Goal: Use online tool/utility: Utilize a website feature to perform a specific function

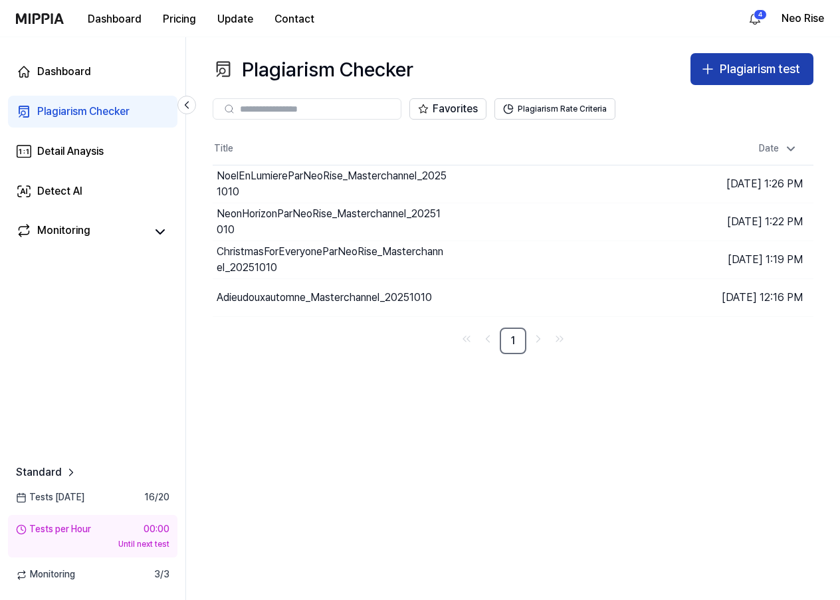
click at [733, 70] on div "Plagiarism test" at bounding box center [760, 69] width 80 height 19
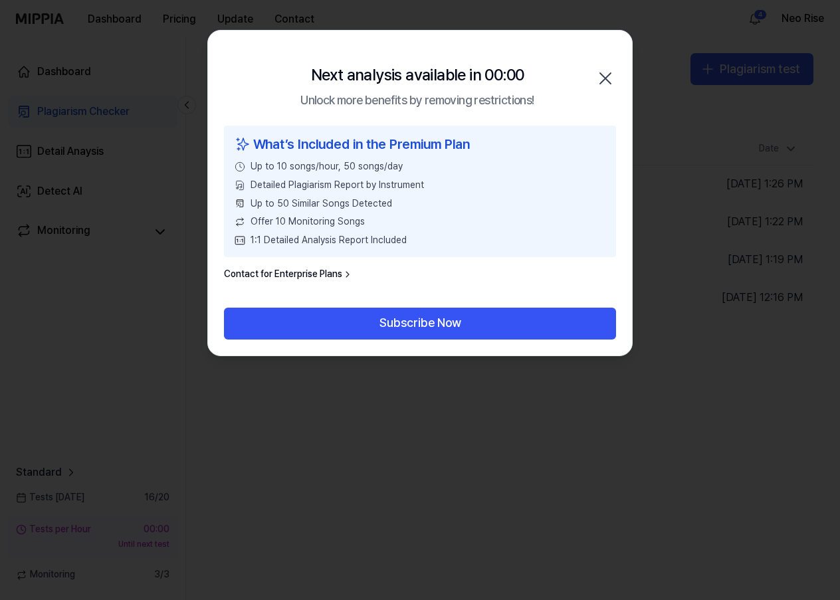
click at [604, 74] on icon "button" at bounding box center [605, 78] width 21 height 21
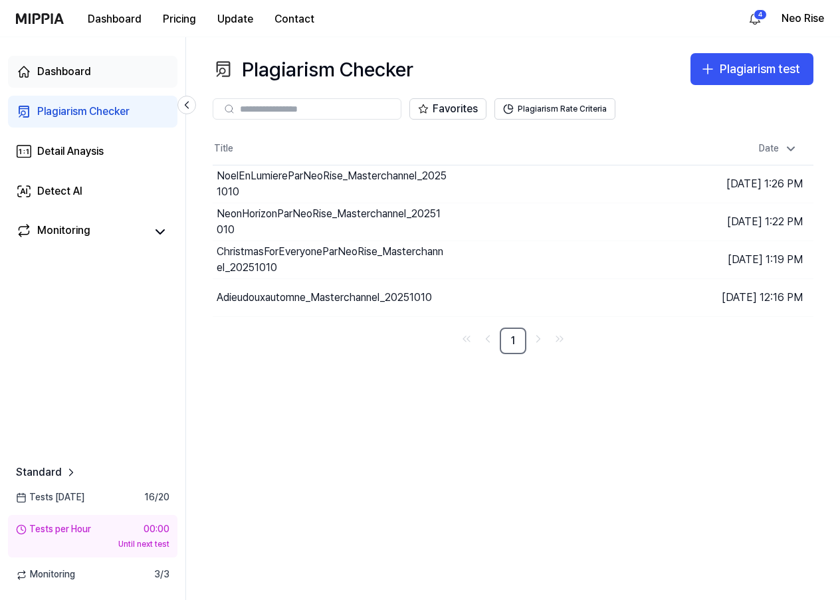
click at [64, 73] on div "Dashboard" at bounding box center [64, 72] width 54 height 16
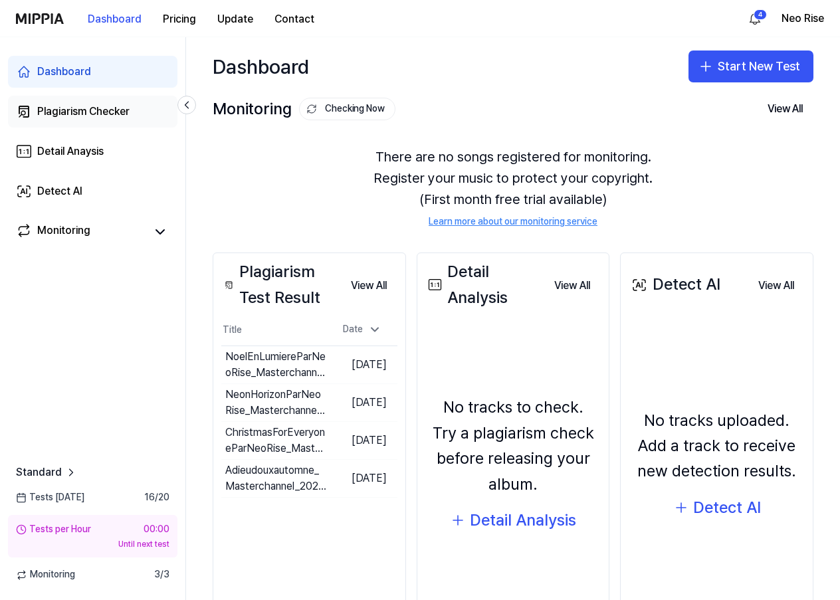
click at [76, 111] on div "Plagiarism Checker" at bounding box center [83, 112] width 92 height 16
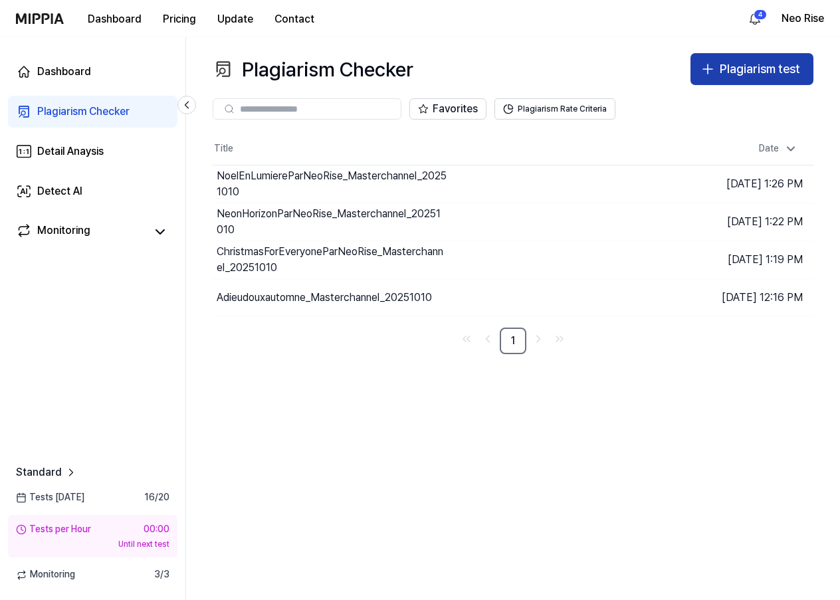
click at [741, 68] on div "Plagiarism test" at bounding box center [760, 69] width 80 height 19
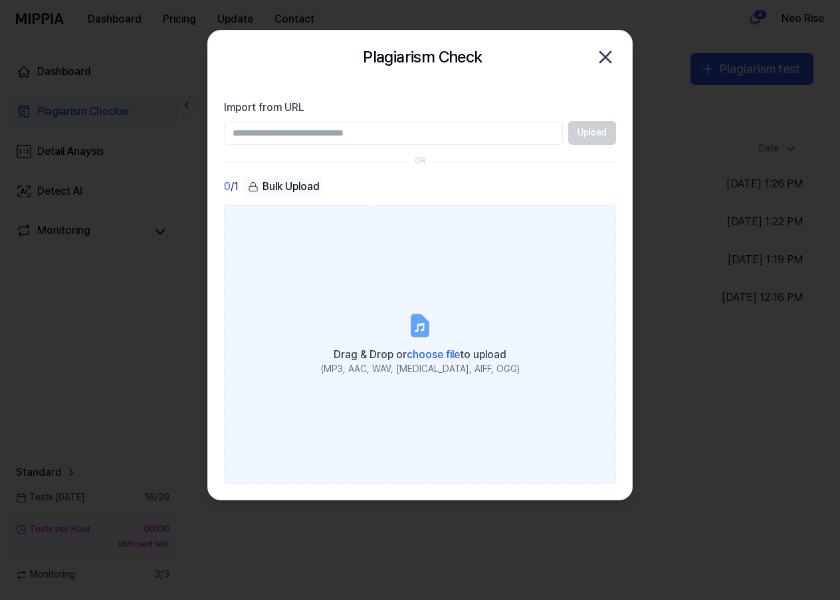
click at [427, 348] on span "choose file" at bounding box center [433, 354] width 53 height 13
click at [0, 0] on input "Drag & Drop or choose file to upload (MP3, AAC, WAV, [MEDICAL_DATA], AIFF, OGG)" at bounding box center [0, 0] width 0 height 0
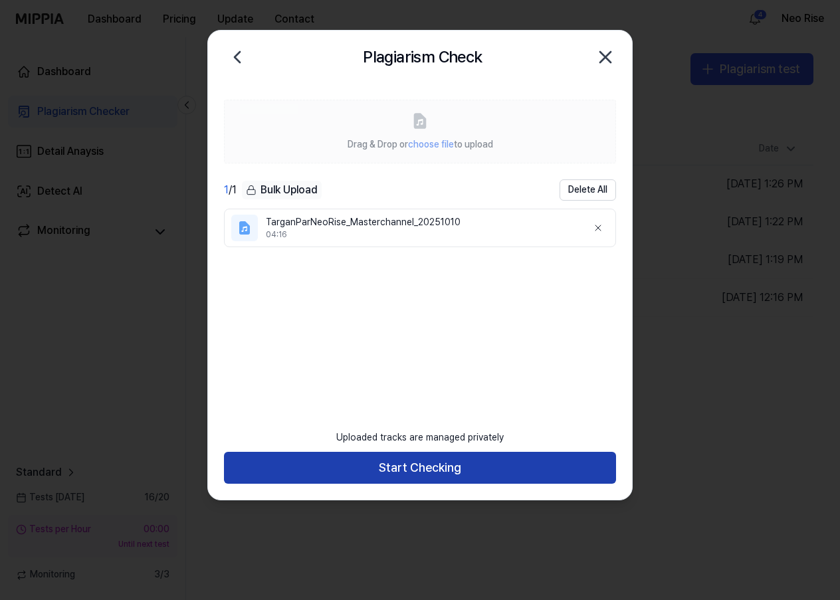
click at [424, 470] on button "Start Checking" at bounding box center [420, 468] width 392 height 32
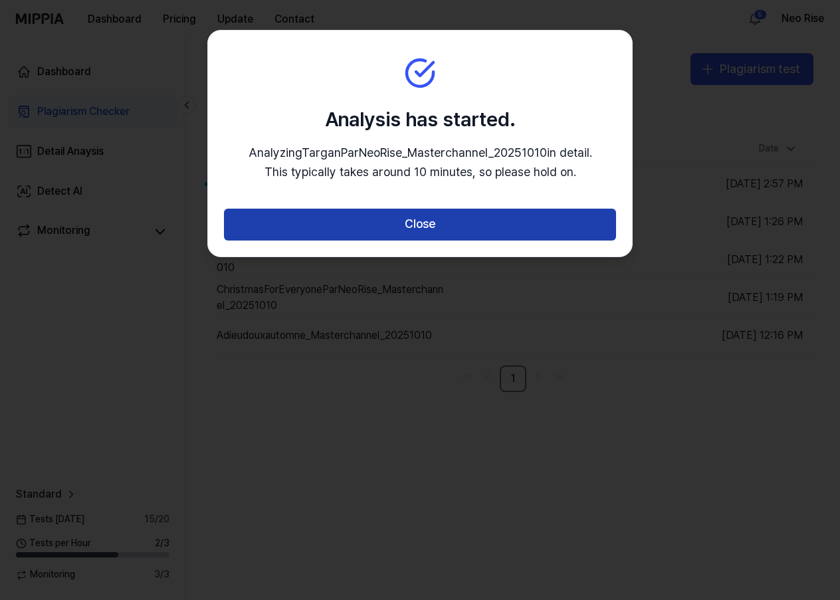
click at [417, 217] on button "Close" at bounding box center [420, 225] width 392 height 32
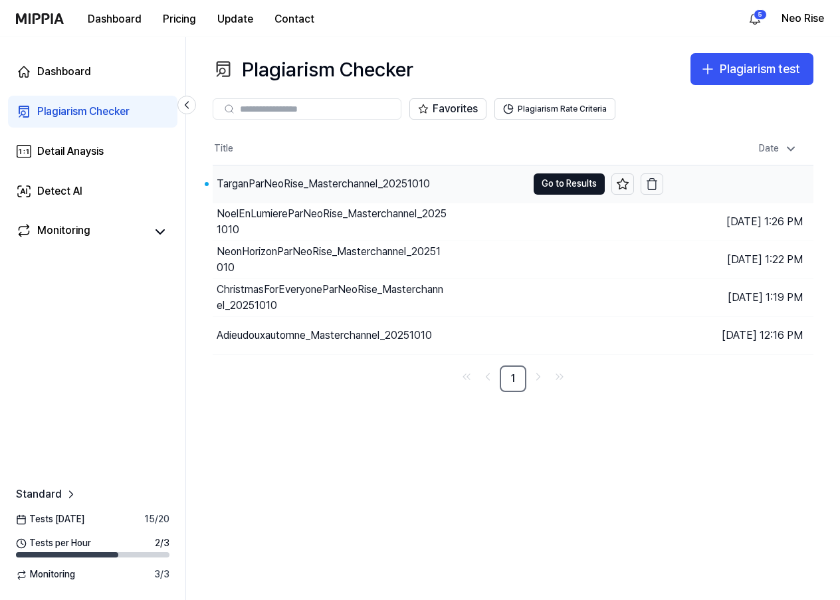
click at [338, 181] on div "TarganParNeoRise_Masterchannel_20251010" at bounding box center [323, 184] width 213 height 16
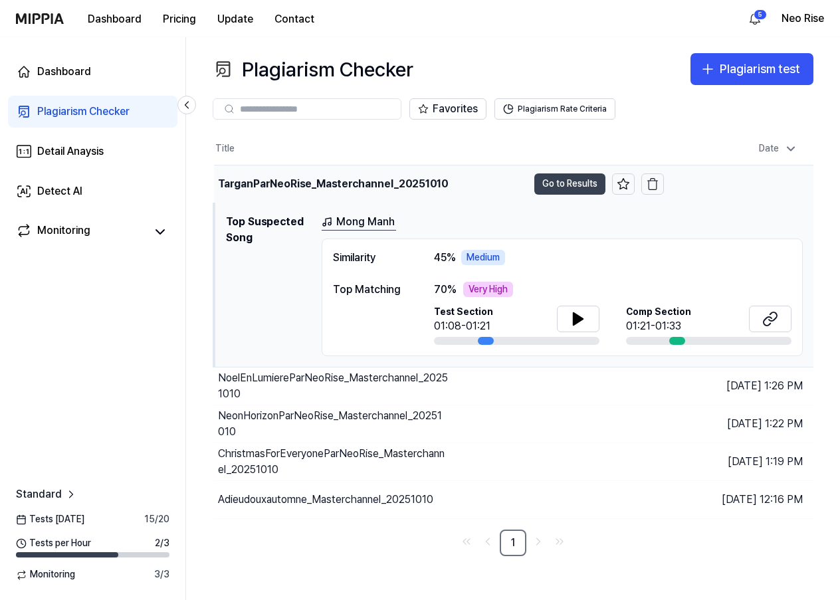
click at [571, 185] on button "Go to Results" at bounding box center [569, 183] width 71 height 21
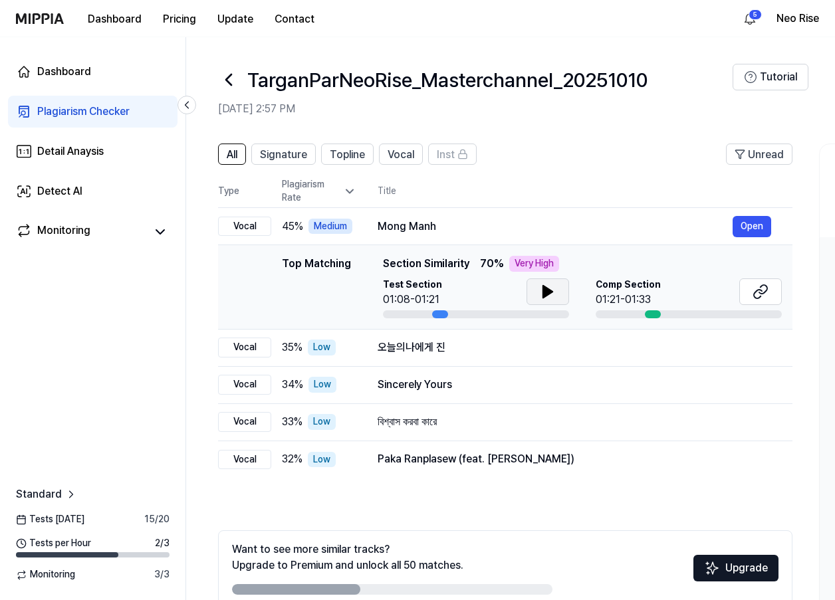
click at [550, 288] on icon at bounding box center [548, 292] width 16 height 16
click at [550, 290] on icon at bounding box center [550, 292] width 3 height 11
click at [760, 292] on icon at bounding box center [760, 292] width 16 height 16
click at [76, 74] on div "Dashboard" at bounding box center [64, 72] width 54 height 16
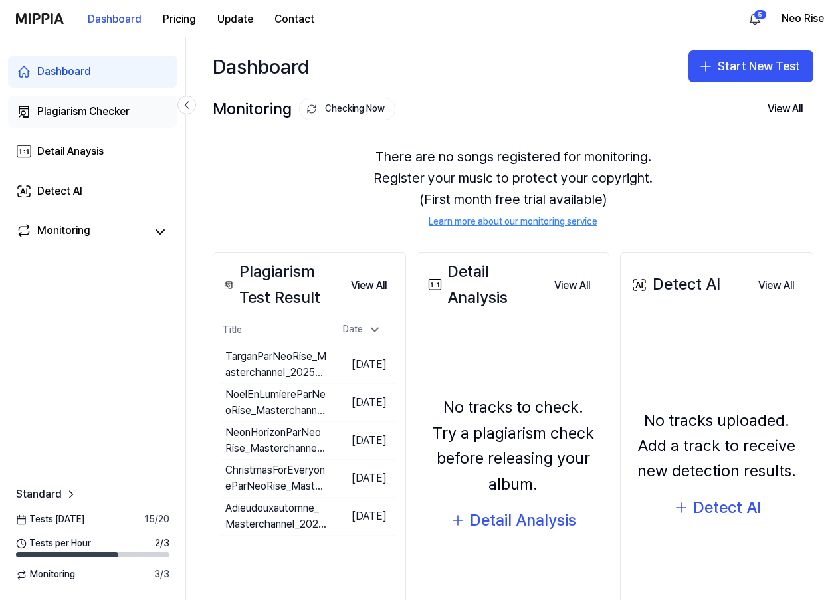
click at [80, 110] on div "Plagiarism Checker" at bounding box center [83, 112] width 92 height 16
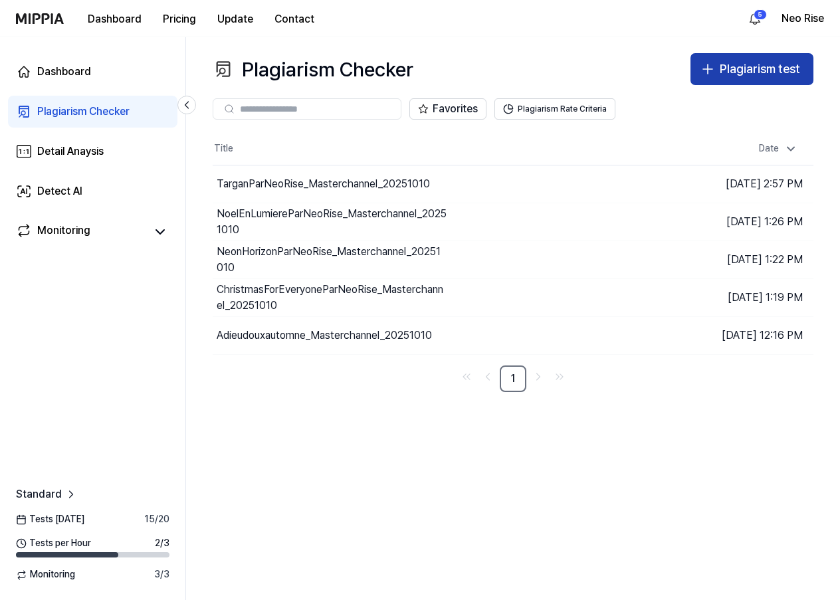
click at [749, 73] on div "Plagiarism test" at bounding box center [760, 69] width 80 height 19
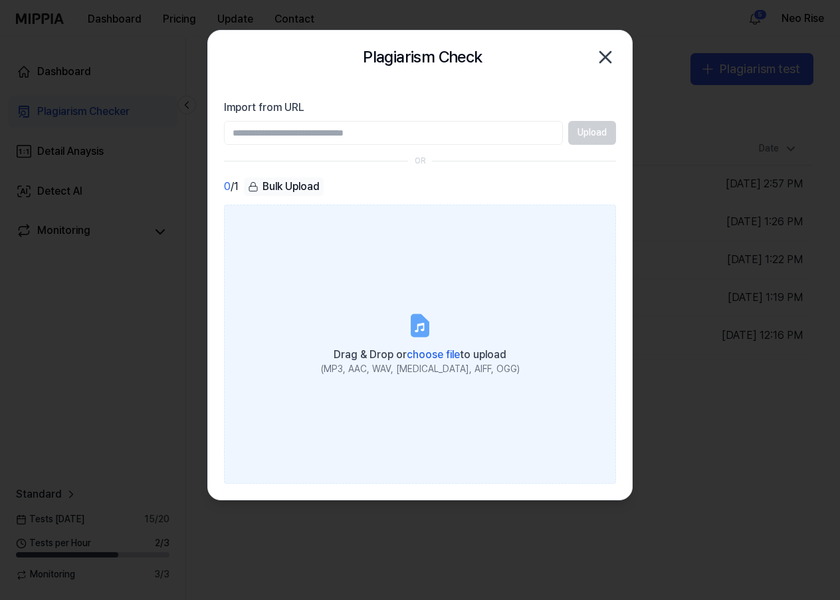
click at [400, 296] on label "Drag & Drop or choose file to upload (MP3, AAC, WAV, [MEDICAL_DATA], AIFF, OGG)" at bounding box center [420, 344] width 392 height 279
click at [0, 0] on input "Drag & Drop or choose file to upload (MP3, AAC, WAV, [MEDICAL_DATA], AIFF, OGG)" at bounding box center [0, 0] width 0 height 0
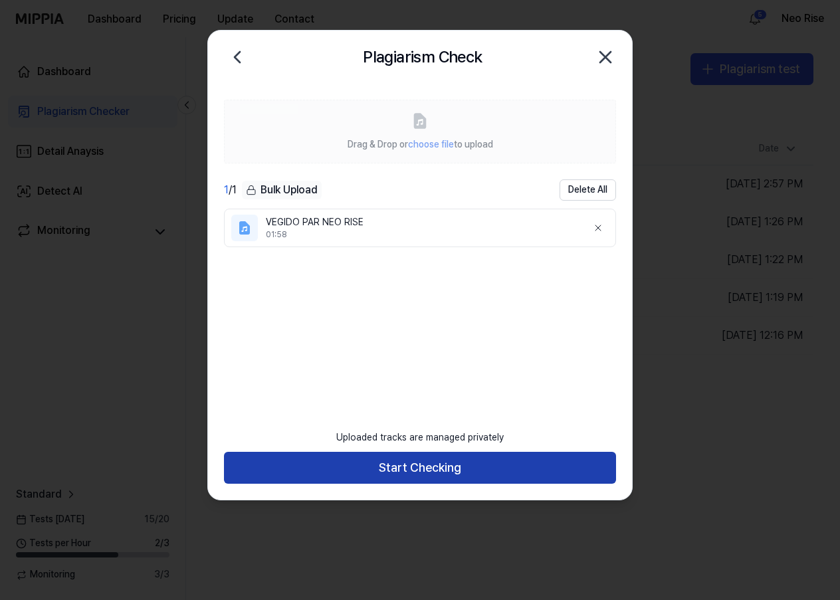
click at [411, 464] on button "Start Checking" at bounding box center [420, 468] width 392 height 32
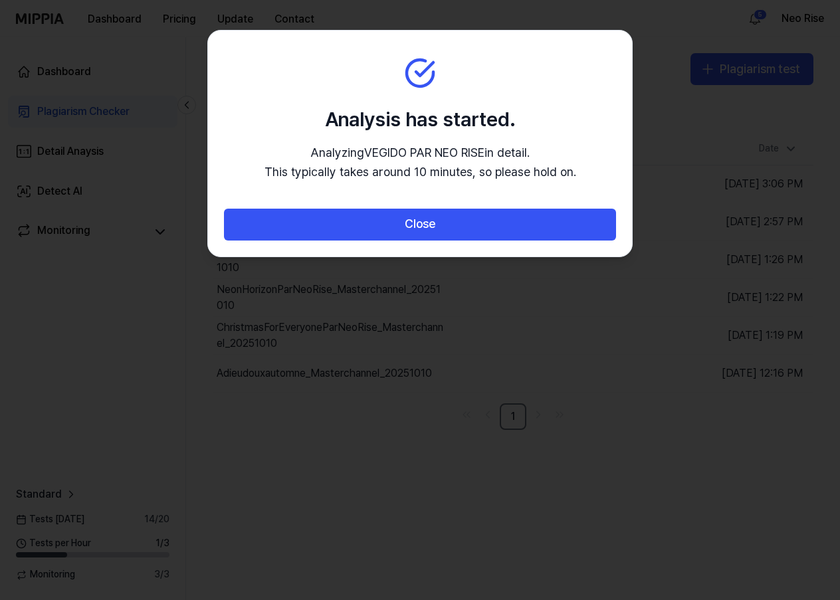
click at [279, 472] on div at bounding box center [420, 300] width 840 height 600
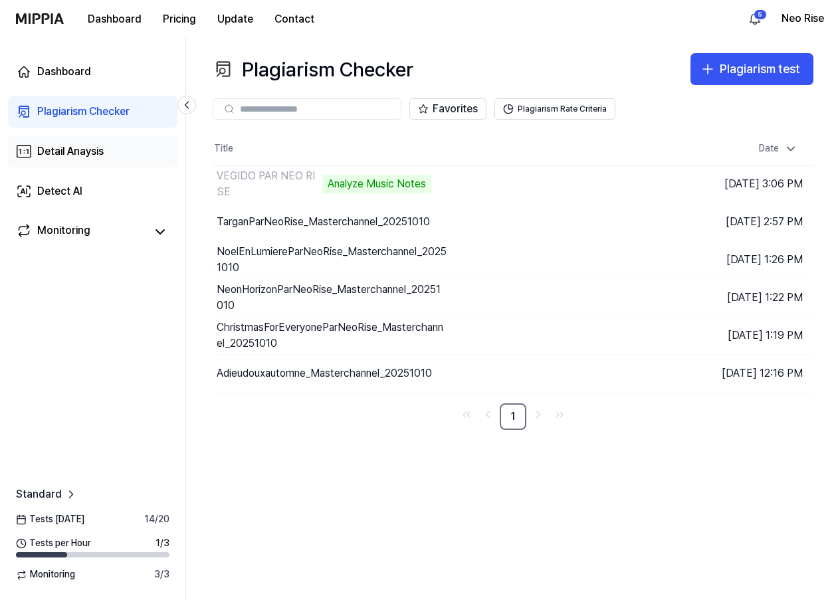
click at [56, 150] on div "Detail Anaysis" at bounding box center [70, 152] width 66 height 16
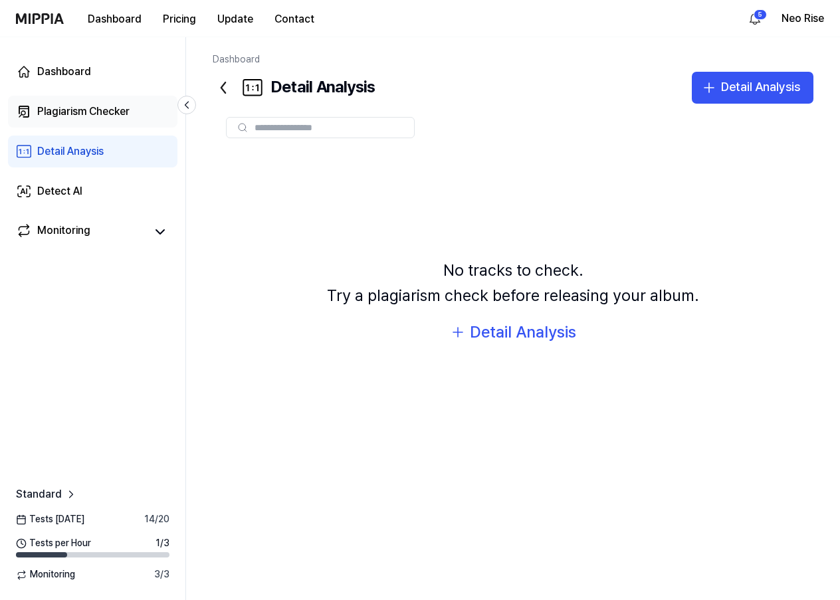
click at [67, 104] on div "Plagiarism Checker" at bounding box center [83, 112] width 92 height 16
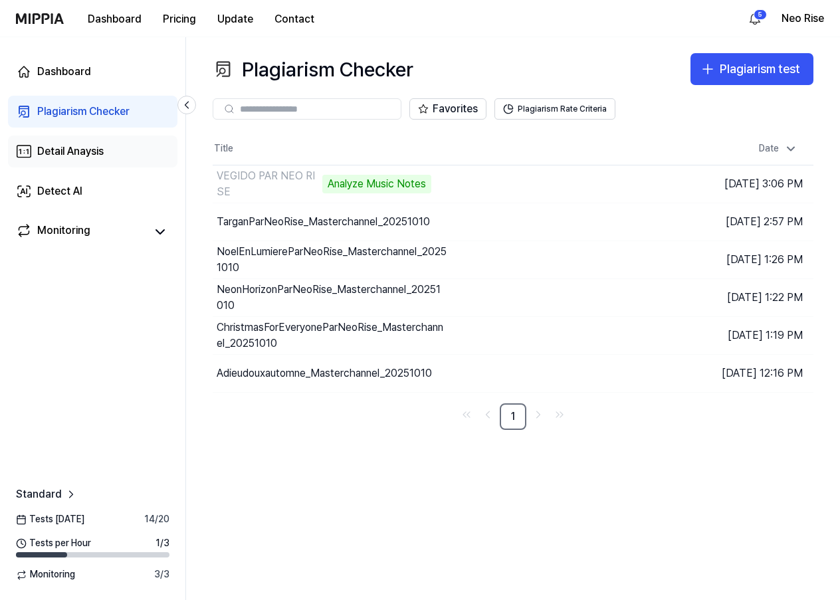
click at [68, 148] on div "Detail Anaysis" at bounding box center [70, 152] width 66 height 16
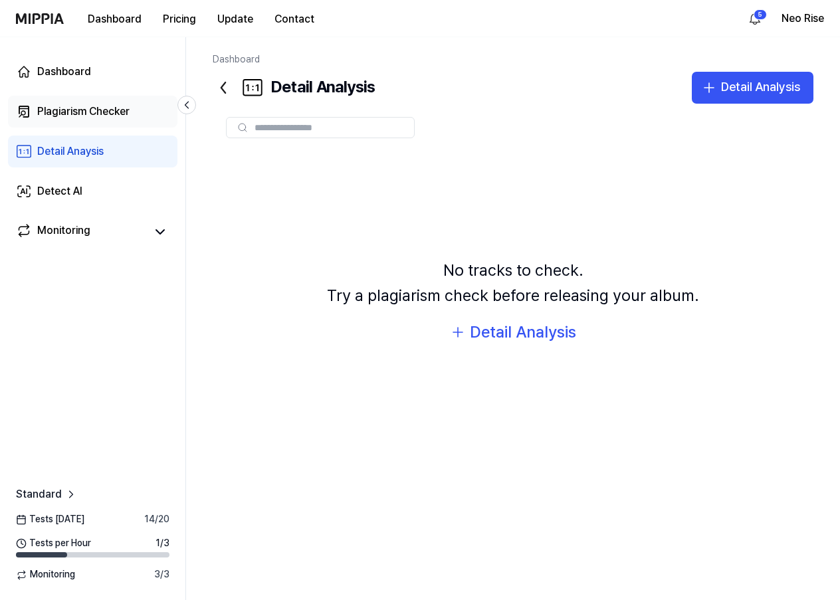
click at [88, 110] on div "Plagiarism Checker" at bounding box center [83, 112] width 92 height 16
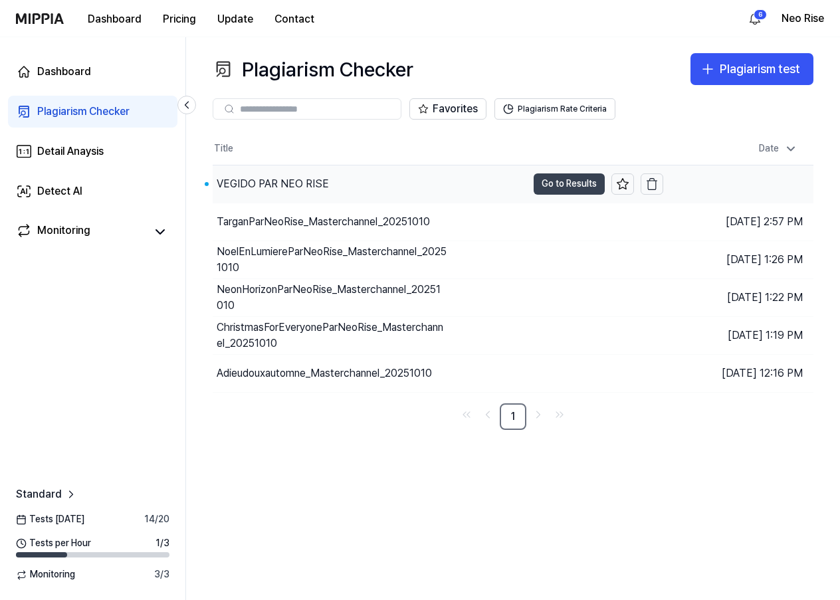
click at [554, 187] on button "Go to Results" at bounding box center [569, 183] width 71 height 21
